Goal: Find specific page/section: Find specific page/section

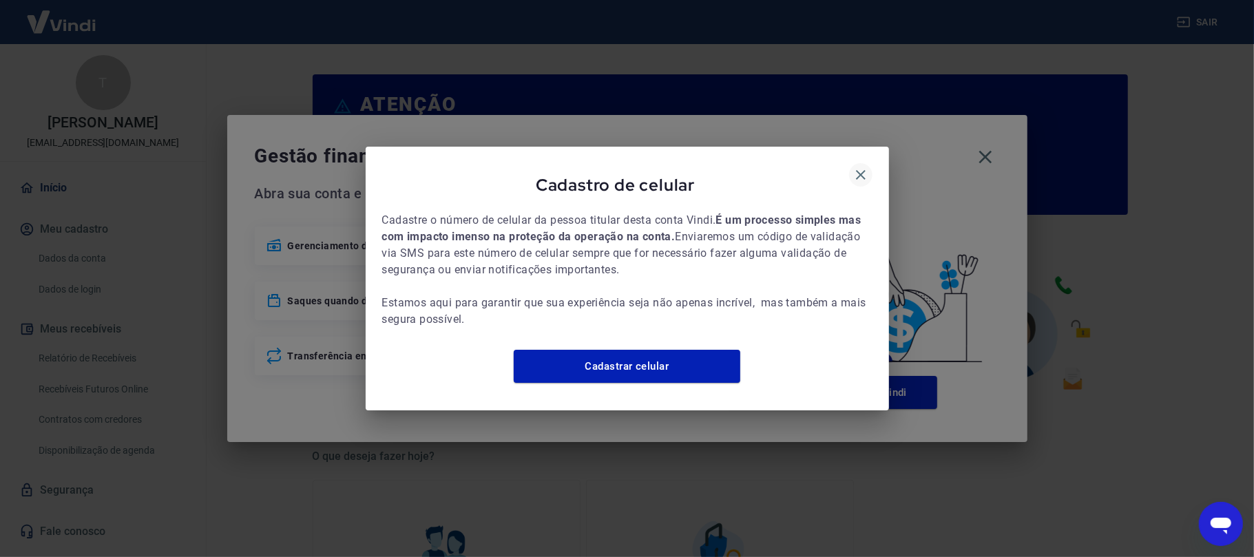
drag, startPoint x: 869, startPoint y: 174, endPoint x: 857, endPoint y: 167, distance: 13.9
click at [862, 171] on button "button" at bounding box center [860, 174] width 23 height 23
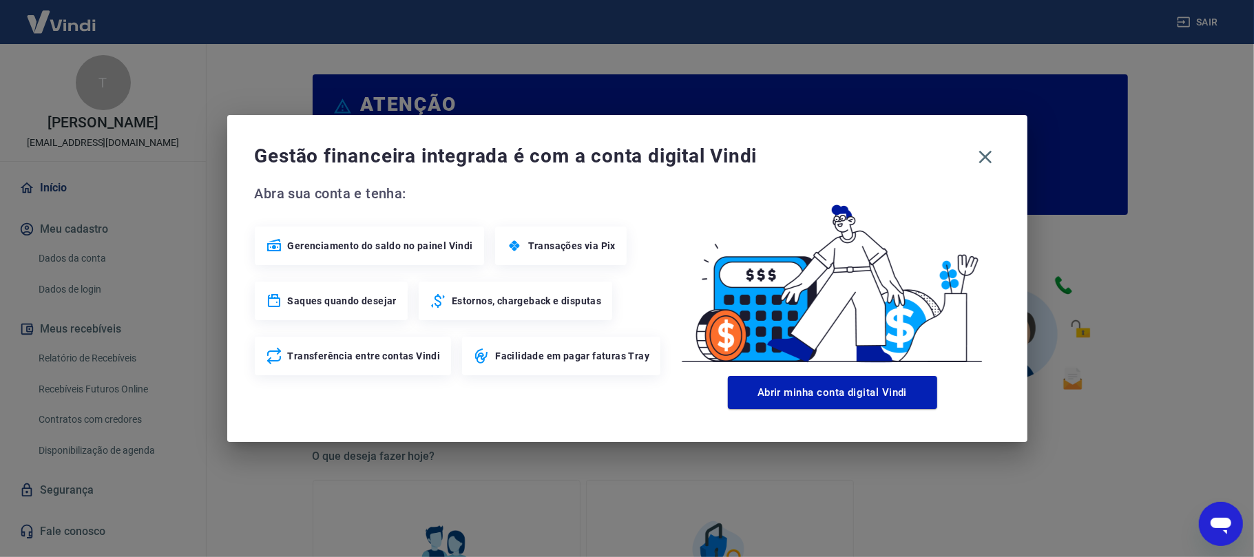
click at [857, 167] on icon "button" at bounding box center [861, 175] width 17 height 17
drag, startPoint x: 995, startPoint y: 138, endPoint x: 988, endPoint y: 147, distance: 11.7
click at [993, 138] on div "Gestão financeira integrada é com a conta digital Vindi Abra sua conta e tenha:…" at bounding box center [627, 278] width 800 height 327
drag, startPoint x: 988, startPoint y: 147, endPoint x: 822, endPoint y: 179, distance: 169.0
click at [987, 149] on icon "button" at bounding box center [986, 157] width 22 height 22
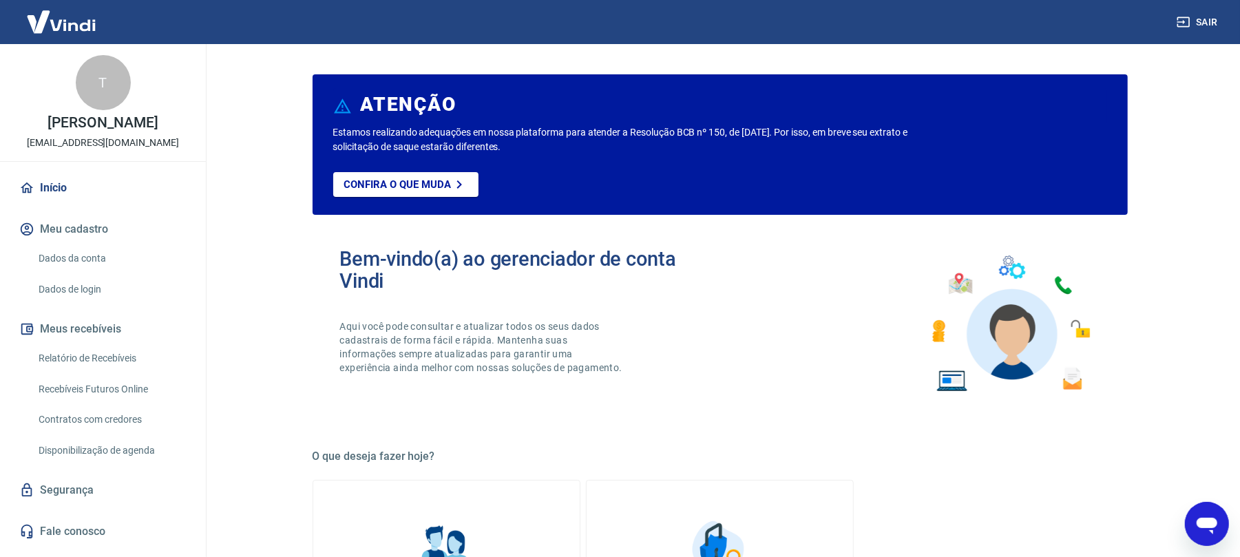
click at [136, 348] on link "Relatório de Recebíveis" at bounding box center [111, 358] width 156 height 28
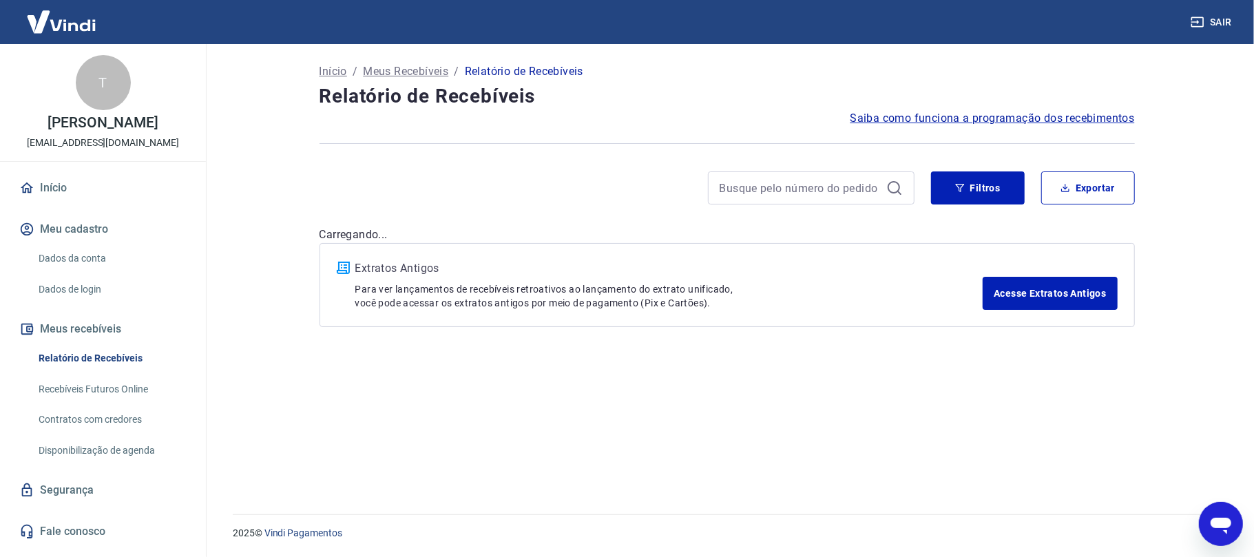
click at [73, 191] on link "Início" at bounding box center [103, 188] width 173 height 30
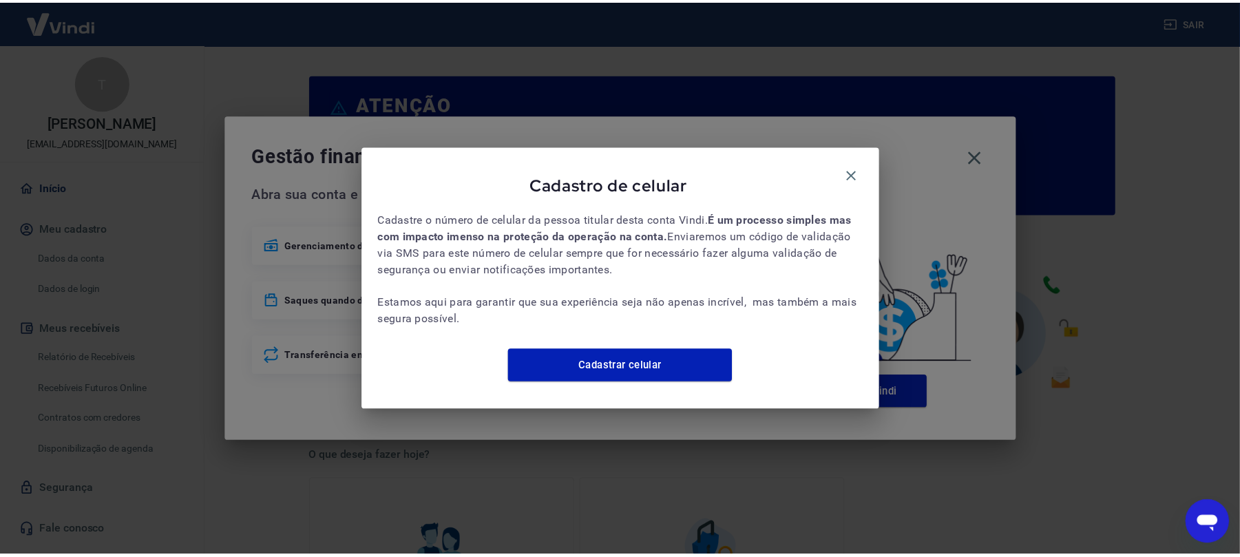
scroll to position [660, 0]
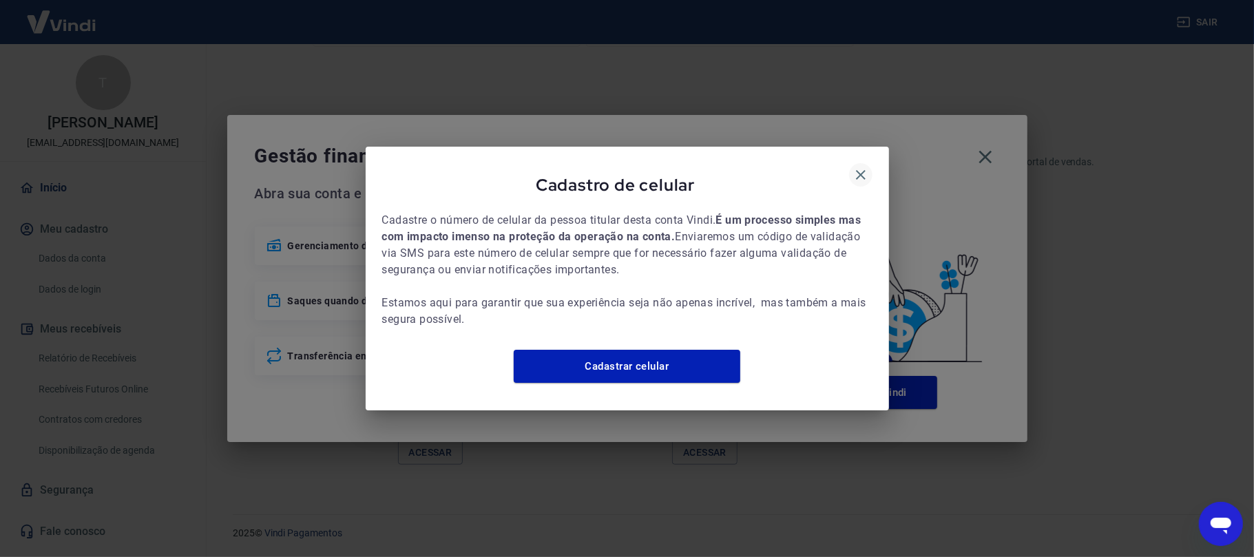
drag, startPoint x: 871, startPoint y: 153, endPoint x: 866, endPoint y: 160, distance: 9.0
click at [871, 152] on div "Cadastro de celular Cadastre o número de celular da pessoa titular desta conta …" at bounding box center [627, 279] width 523 height 264
click at [866, 167] on icon "button" at bounding box center [861, 175] width 17 height 17
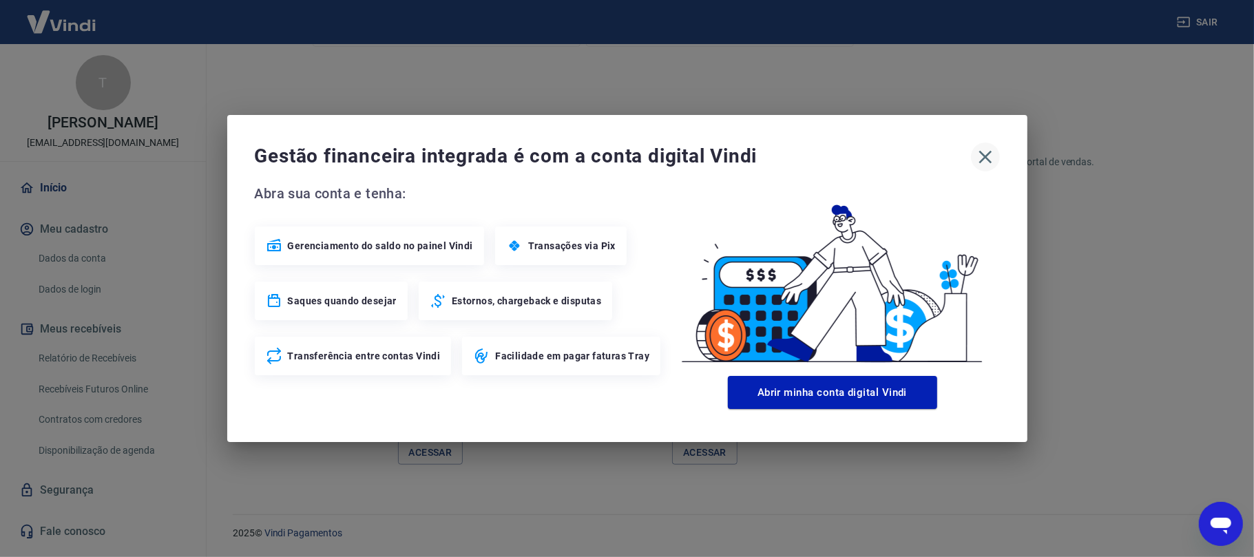
drag, startPoint x: 968, startPoint y: 160, endPoint x: 981, endPoint y: 160, distance: 13.8
click at [976, 160] on div "Gestão financeira integrada é com a conta digital Vindi" at bounding box center [627, 157] width 745 height 29
click at [981, 160] on icon "button" at bounding box center [985, 157] width 13 height 13
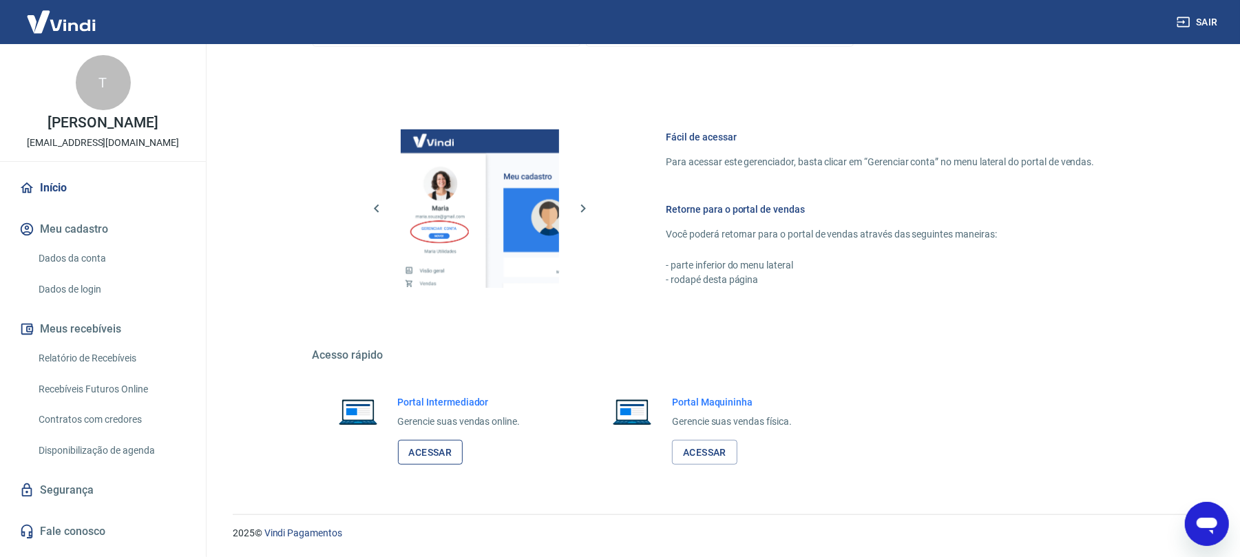
drag, startPoint x: 464, startPoint y: 464, endPoint x: 456, endPoint y: 460, distance: 8.6
click at [461, 464] on div "Portal Intermediador Gerencie suas vendas online. Acessar" at bounding box center [459, 430] width 123 height 70
click at [452, 456] on link "Acessar" at bounding box center [430, 452] width 65 height 25
